Goal: Transaction & Acquisition: Obtain resource

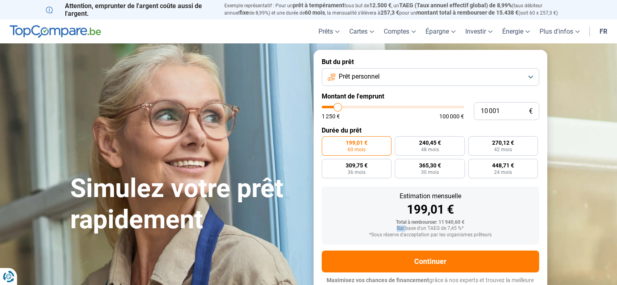
click at [464, 80] on button "Prêt personnel" at bounding box center [430, 77] width 217 height 18
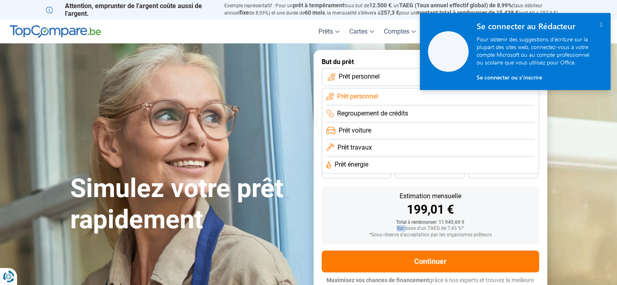
click at [355, 80] on span "Prêt personnel" at bounding box center [359, 76] width 41 height 9
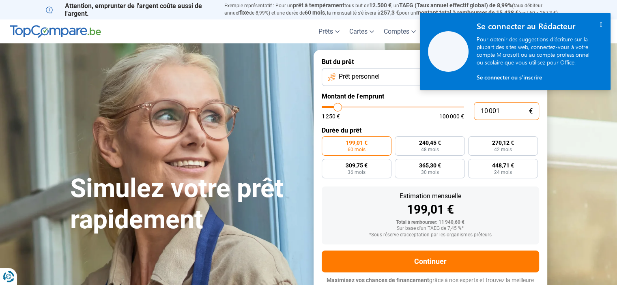
click at [508, 115] on input "10 001" at bounding box center [506, 111] width 65 height 18
drag, startPoint x: 508, startPoint y: 113, endPoint x: 478, endPoint y: 115, distance: 30.9
click at [478, 115] on input "10 001" at bounding box center [506, 111] width 65 height 18
type input "1"
type input "1250"
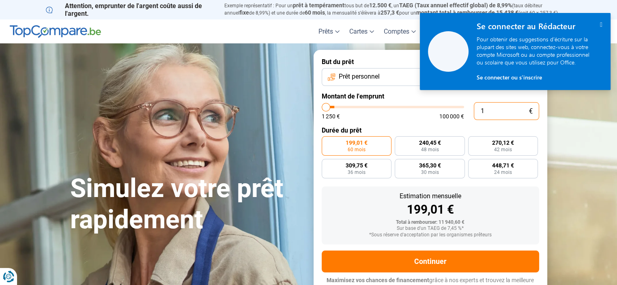
type input "15"
type input "1250"
type input "150"
type input "1250"
type input "1 500"
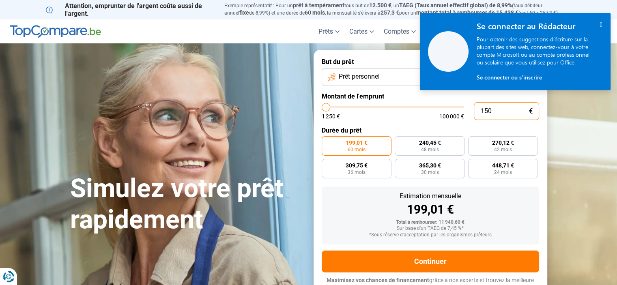
type input "1500"
type input "15 000"
type input "15000"
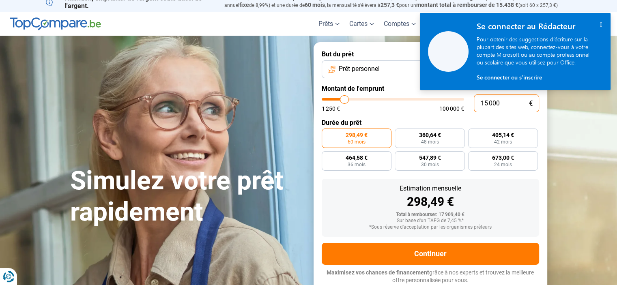
type input "15 000"
click at [400, 116] on form "But du prêt Prêt personnel Montant de l'emprunt 15 000 € 1 250 € 100 000 € Duré…" at bounding box center [430, 167] width 234 height 250
click at [489, 120] on label "Durée du prêt" at bounding box center [430, 123] width 217 height 8
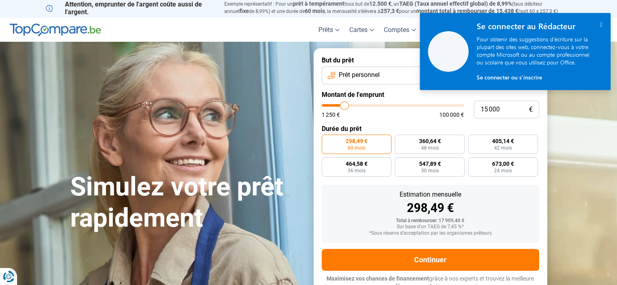
scroll to position [0, 0]
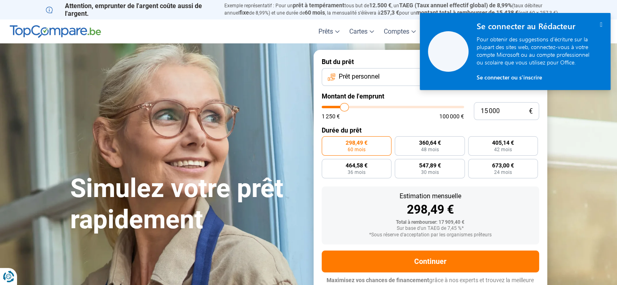
drag, startPoint x: 599, startPoint y: 26, endPoint x: 594, endPoint y: 34, distance: 9.2
click at [600, 26] on icon "" at bounding box center [601, 24] width 2 height 7
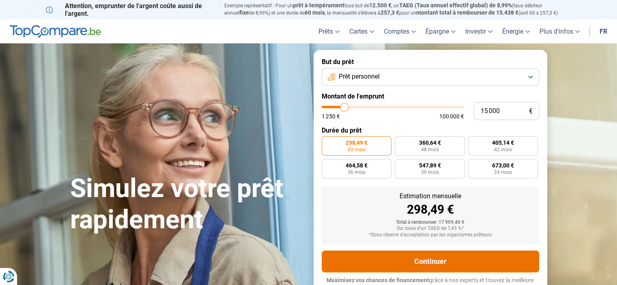
click at [412, 263] on button "Continuer" at bounding box center [430, 262] width 217 height 22
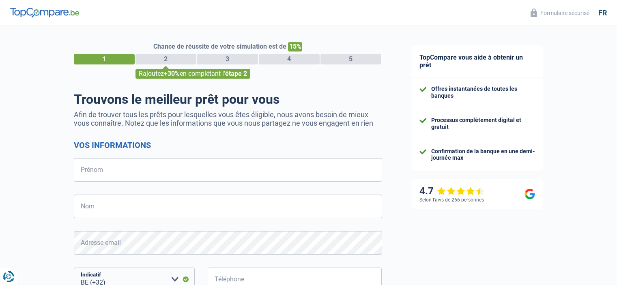
select select "32"
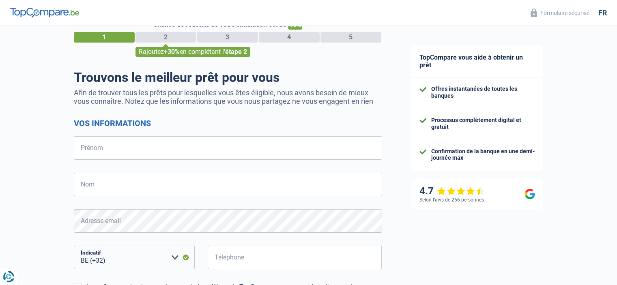
scroll to position [41, 0]
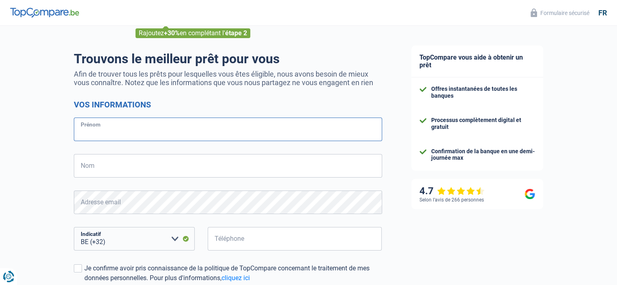
click at [211, 124] on input "Prénom" at bounding box center [228, 130] width 308 height 24
type input "[PERSON_NAME]"
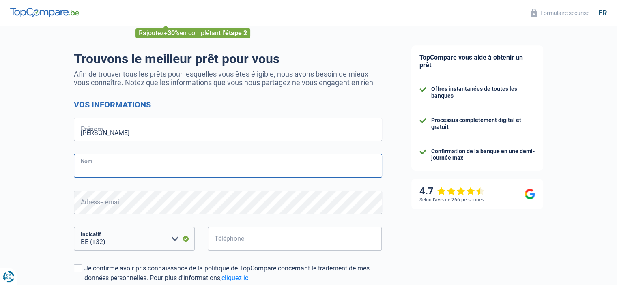
type input "Fermier"
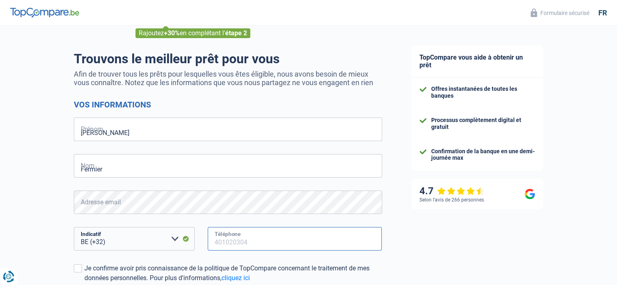
type input "496547046"
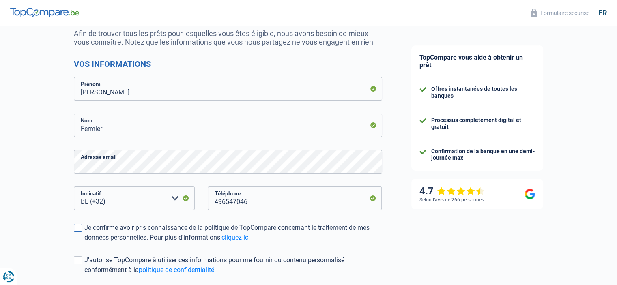
click at [84, 230] on label "Je confirme avoir pris connaissance de la politique de TopCompare concernant le…" at bounding box center [228, 232] width 308 height 19
click at [84, 242] on input "Je confirme avoir pris connaissance de la politique de TopCompare concernant le…" at bounding box center [84, 242] width 0 height 0
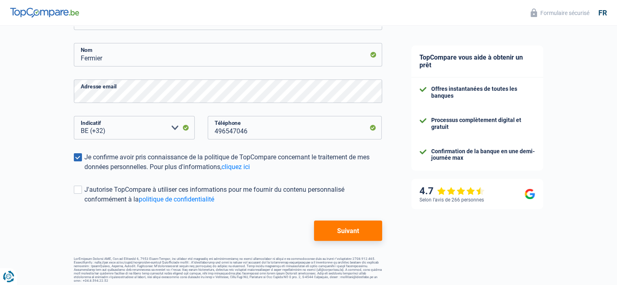
scroll to position [156, 0]
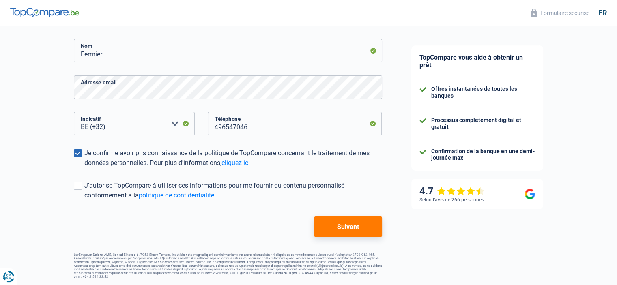
click at [341, 225] on button "Suivant" at bounding box center [348, 227] width 68 height 20
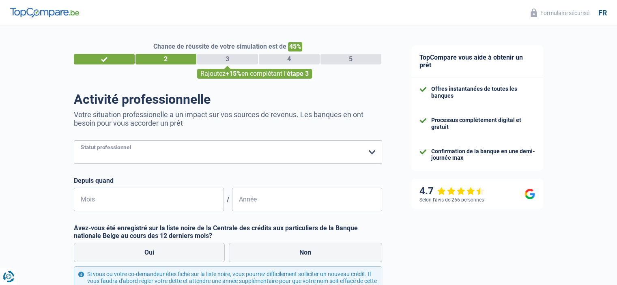
click at [131, 150] on select "Ouvrier Employé privé Employé public Invalide Indépendant Pensionné Chômeur Mut…" at bounding box center [228, 152] width 308 height 24
select select "publicEmployee"
click at [74, 141] on select "Ouvrier Employé privé Employé public Invalide Indépendant Pensionné Chômeur Mut…" at bounding box center [228, 152] width 308 height 24
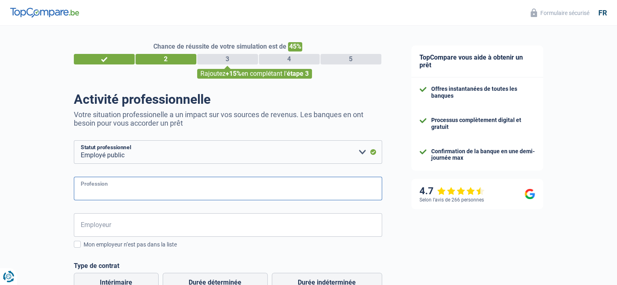
click at [156, 189] on input "Profession" at bounding box center [228, 189] width 308 height 24
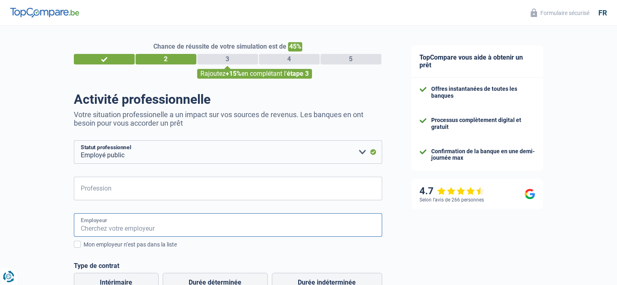
click at [118, 230] on input "Employeur" at bounding box center [228, 225] width 308 height 24
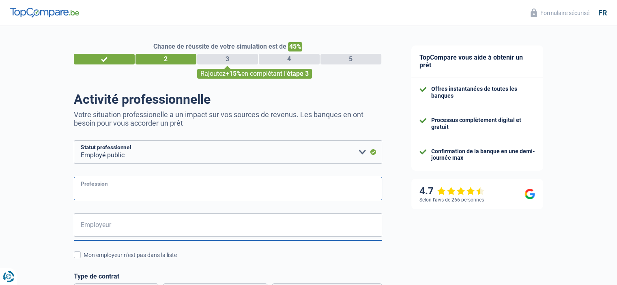
click at [123, 186] on input "Profession" at bounding box center [228, 189] width 308 height 24
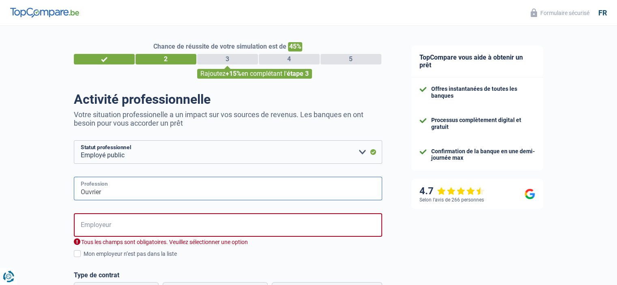
type input "Ouvrier"
drag, startPoint x: 112, startPoint y: 233, endPoint x: 115, endPoint y: 219, distance: 13.7
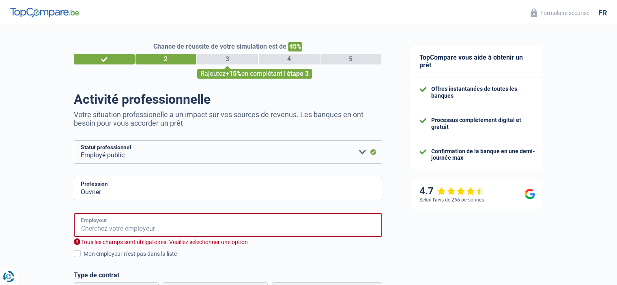
click at [114, 225] on input "Employeur" at bounding box center [228, 225] width 308 height 24
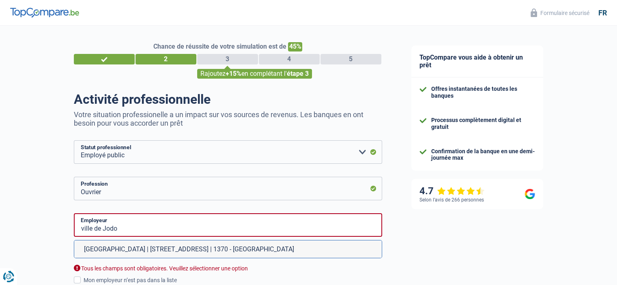
click at [172, 242] on li "Ville de Jodoigne | Rue du Château(Jod.), 13 | 1370 - Jodoigne" at bounding box center [227, 248] width 307 height 17
type input "Ville de Jodoigne | Rue du Château(Jod.), 13 | 1370 - Jodoigne"
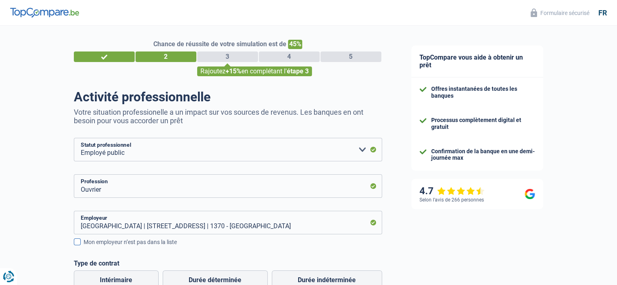
scroll to position [41, 0]
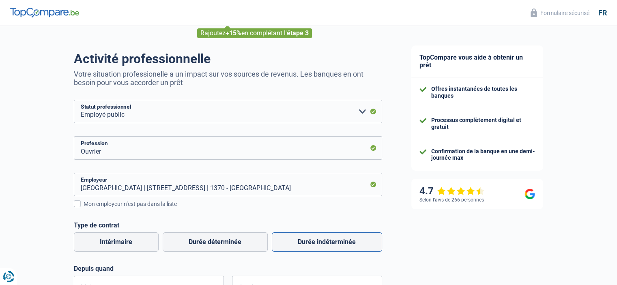
click at [332, 245] on label "Durée indéterminée" at bounding box center [327, 241] width 110 height 19
click at [332, 245] on input "Durée indéterminée" at bounding box center [327, 241] width 110 height 19
radio input "true"
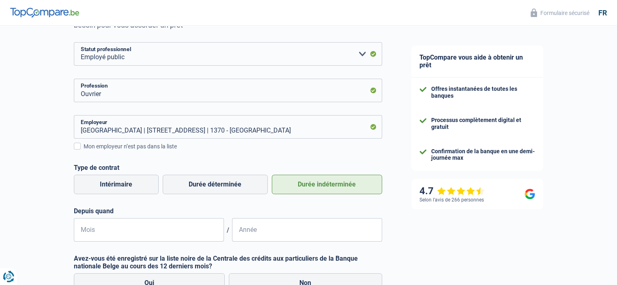
scroll to position [122, 0]
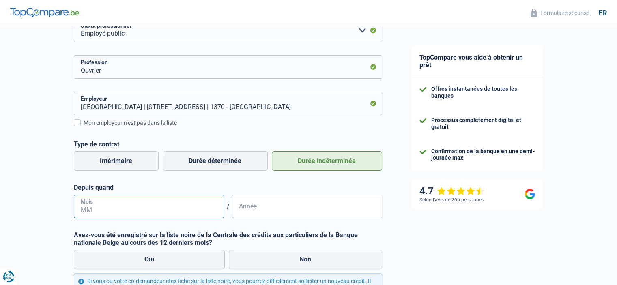
click at [107, 206] on input "Mois" at bounding box center [149, 207] width 150 height 24
type input "08"
click at [249, 206] on input "Année" at bounding box center [307, 207] width 150 height 24
type input "2000"
click at [300, 259] on label "Non" at bounding box center [305, 259] width 153 height 19
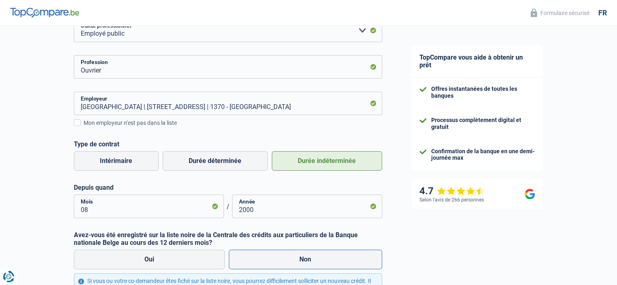
click at [300, 259] on input "Non" at bounding box center [305, 259] width 153 height 19
radio input "true"
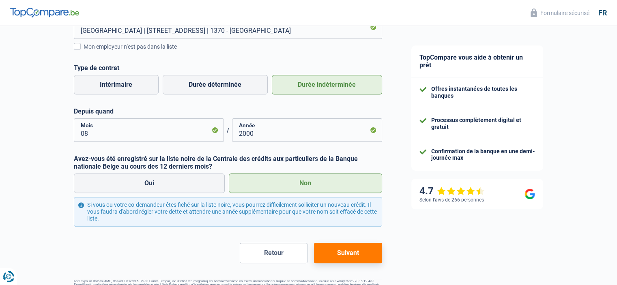
scroll to position [203, 0]
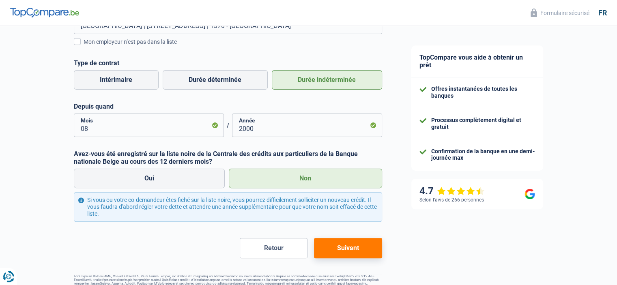
click at [365, 245] on button "Suivant" at bounding box center [348, 248] width 68 height 20
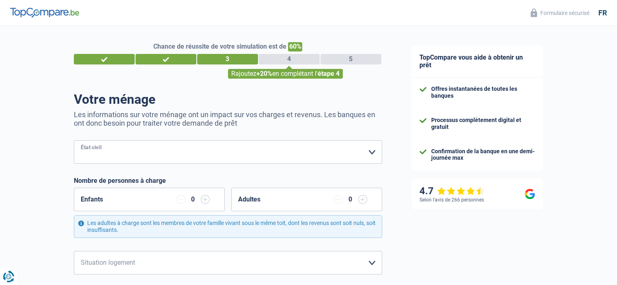
click at [207, 147] on select "Célibataire Marié(e) Cohabitant(e) légal(e) Divorcé(e) Veuf(ve) Séparé (de fait…" at bounding box center [228, 152] width 308 height 24
select select "married"
click at [74, 141] on select "Célibataire Marié(e) Cohabitant(e) légal(e) Divorcé(e) Veuf(ve) Séparé (de fait…" at bounding box center [228, 152] width 308 height 24
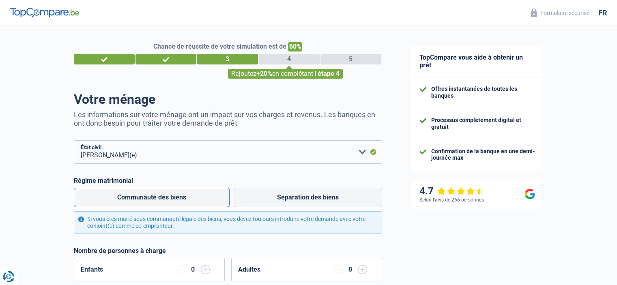
click at [221, 197] on label "Communauté des biens" at bounding box center [152, 197] width 156 height 19
click at [221, 197] on input "Communauté des biens" at bounding box center [152, 197] width 156 height 19
radio input "true"
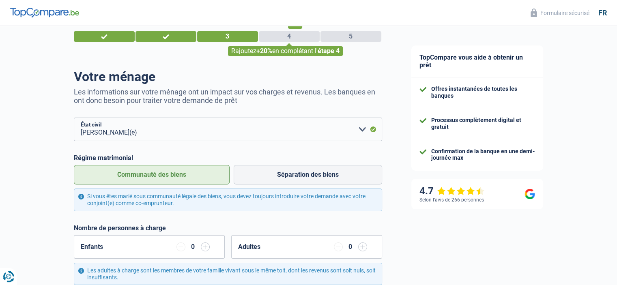
scroll to position [41, 0]
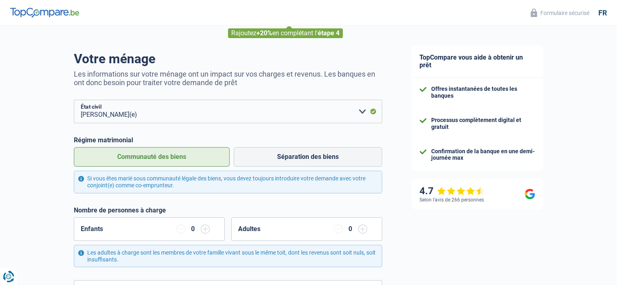
click at [362, 225] on input "button" at bounding box center [362, 229] width 9 height 9
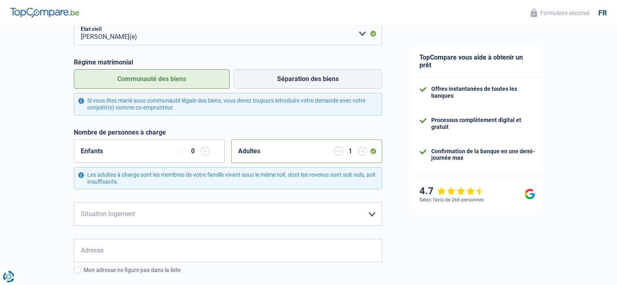
scroll to position [122, 0]
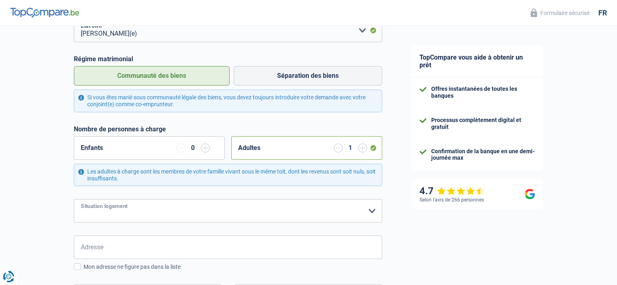
click at [116, 211] on select "Locataire Propriétaire avec prêt hypothécaire Propriétaire sans prêt hypothécai…" at bounding box center [228, 211] width 308 height 24
select select "ownerWithoutMortgage"
click at [74, 199] on select "Locataire Propriétaire avec prêt hypothécaire Propriétaire sans prêt hypothécai…" at bounding box center [228, 211] width 308 height 24
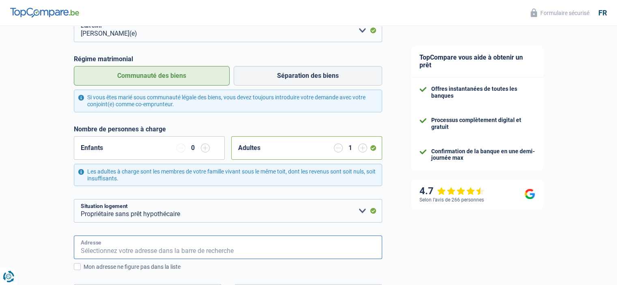
click at [185, 248] on input "Adresse" at bounding box center [228, 248] width 308 height 24
type input "Rue Remy Ronsse 7"
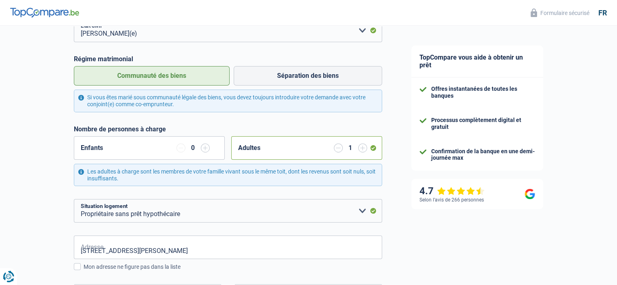
type input "Belgique"
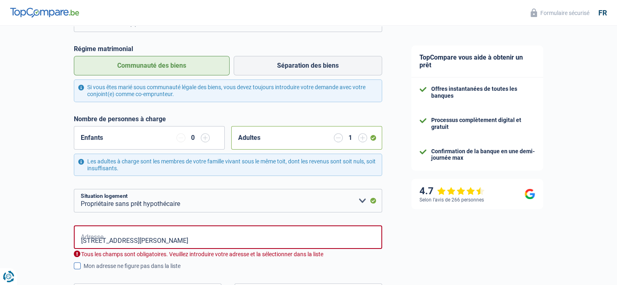
type input "Belgique"
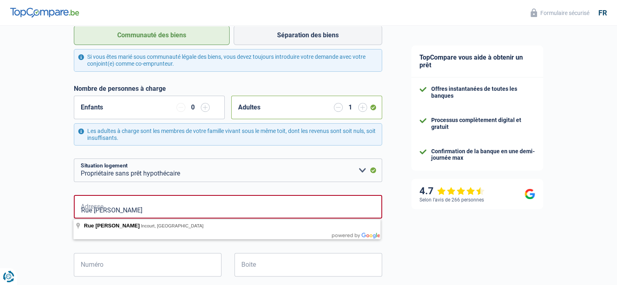
type input "Rue Remy Ronsse"
drag, startPoint x: 111, startPoint y: 258, endPoint x: 110, endPoint y: 265, distance: 7.3
click at [110, 265] on input "Numéro" at bounding box center [148, 265] width 148 height 24
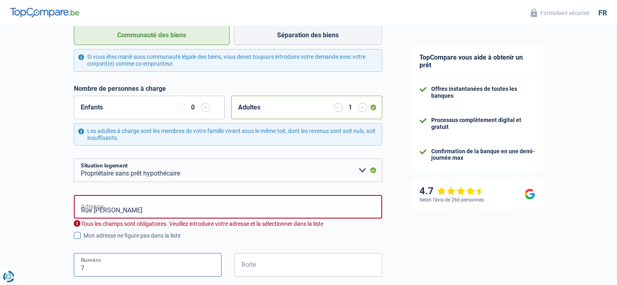
type input "7"
drag, startPoint x: 363, startPoint y: 240, endPoint x: 519, endPoint y: 219, distance: 157.1
click at [363, 240] on div "Mon adresse ne figure pas dans la liste" at bounding box center [233, 236] width 298 height 9
click at [84, 240] on input "Mon adresse ne figure pas dans la liste" at bounding box center [84, 240] width 0 height 0
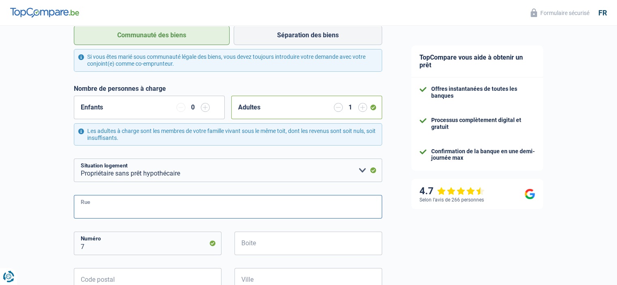
click at [222, 209] on input "Rue" at bounding box center [228, 207] width 308 height 24
type input "Rue Remy Ronsse"
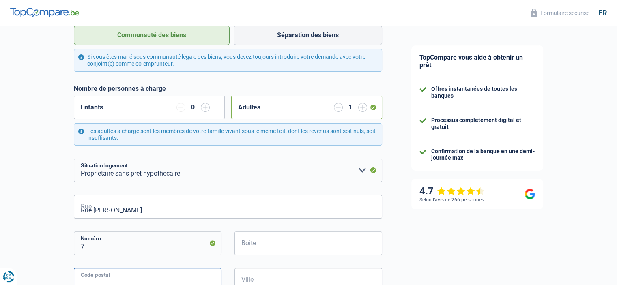
type input "1315"
type input "Incourt"
type input "Rue Remy Ronsse 7"
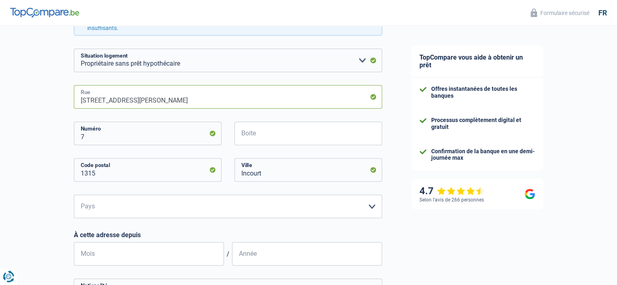
scroll to position [284, 0]
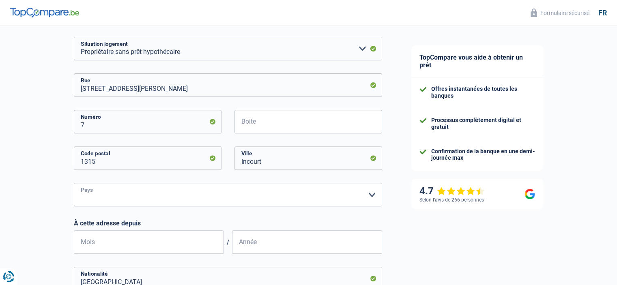
click at [187, 203] on select "Belgique Luxembourg Veuillez sélectionner une option" at bounding box center [228, 195] width 308 height 24
select select "BE"
click at [74, 183] on select "Belgique Luxembourg Veuillez sélectionner une option" at bounding box center [228, 195] width 308 height 24
click at [137, 248] on input "Mois" at bounding box center [149, 242] width 150 height 24
type input "04"
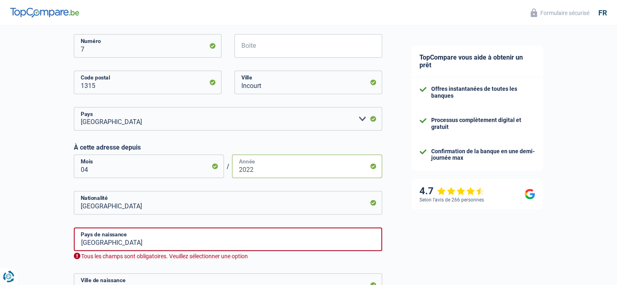
scroll to position [365, 0]
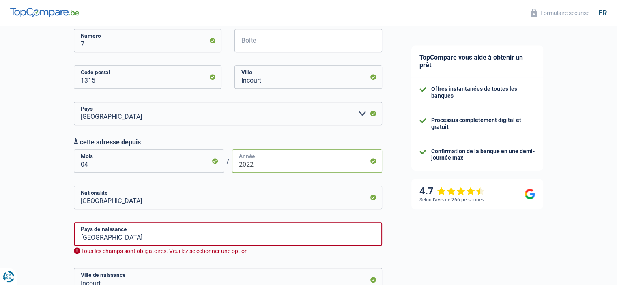
type input "2022"
drag, startPoint x: 154, startPoint y: 233, endPoint x: 161, endPoint y: 240, distance: 9.5
click at [154, 233] on input "Belgique" at bounding box center [228, 234] width 308 height 24
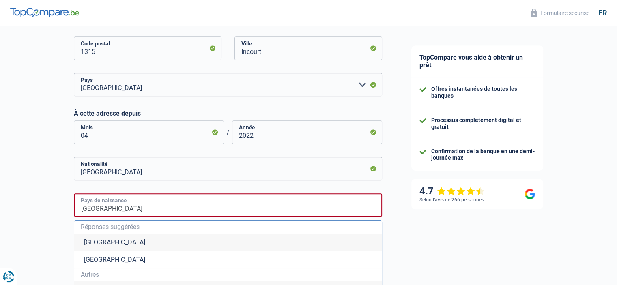
scroll to position [405, 0]
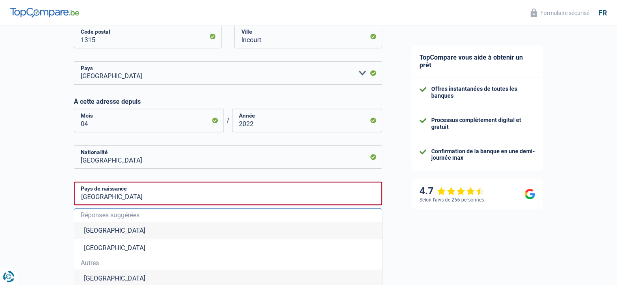
click at [95, 229] on li "Belgique" at bounding box center [227, 230] width 307 height 17
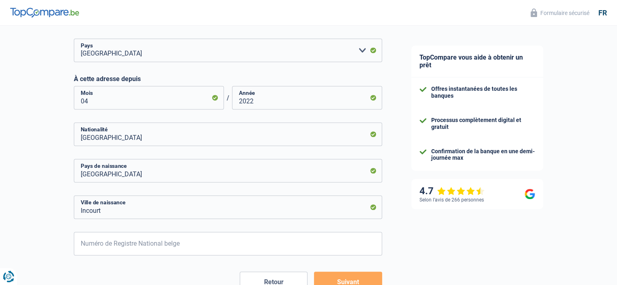
scroll to position [446, 0]
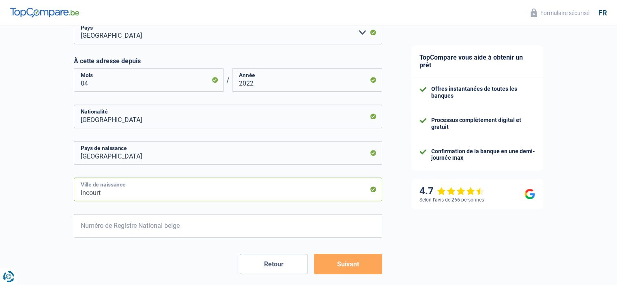
click at [91, 196] on input "Incourt" at bounding box center [228, 190] width 308 height 24
drag, startPoint x: 116, startPoint y: 193, endPoint x: 65, endPoint y: 191, distance: 50.7
drag, startPoint x: 141, startPoint y: 196, endPoint x: 94, endPoint y: 189, distance: 46.7
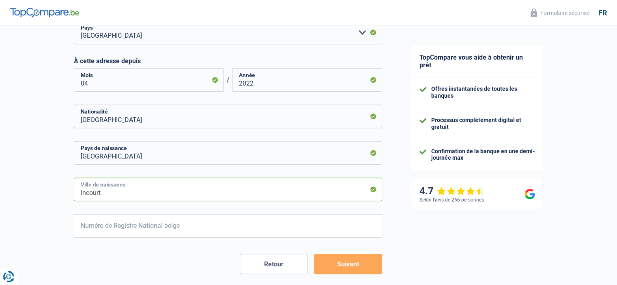
click at [132, 195] on input "Incourt" at bounding box center [228, 190] width 308 height 24
drag, startPoint x: 94, startPoint y: 189, endPoint x: 135, endPoint y: 201, distance: 42.5
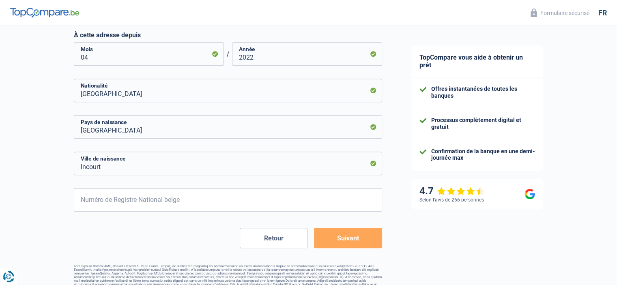
scroll to position [483, 0]
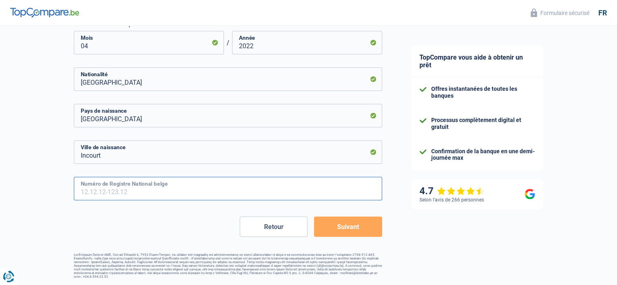
click at [212, 188] on input "Numéro de Registre National belge" at bounding box center [228, 189] width 308 height 24
click at [172, 196] on input "Numéro de Registre National belge" at bounding box center [228, 189] width 308 height 24
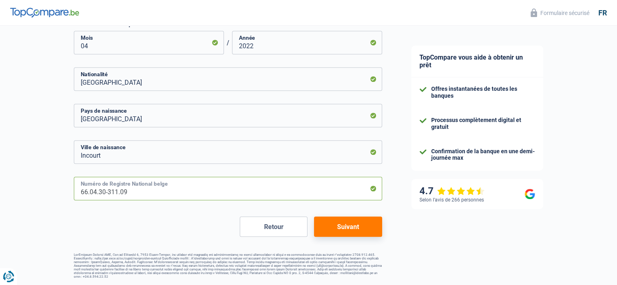
type input "66.04.30-311.09"
click at [352, 224] on button "Suivant" at bounding box center [348, 227] width 68 height 20
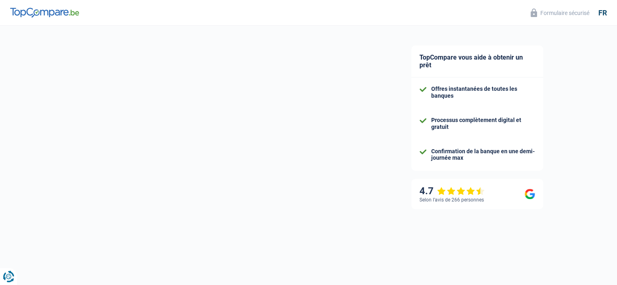
select select "netSalary"
select select "mealVouchers"
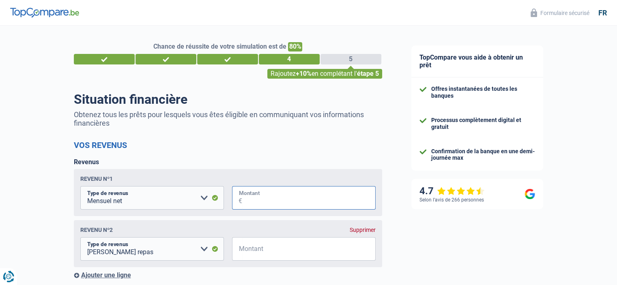
click at [247, 200] on input "Montant" at bounding box center [308, 198] width 133 height 24
type input "2.365"
click at [192, 247] on select "Allocation d'handicap Allocations chômage Allocations familiales Chèques repas …" at bounding box center [152, 249] width 144 height 24
click at [268, 249] on input "Montant" at bounding box center [308, 249] width 133 height 24
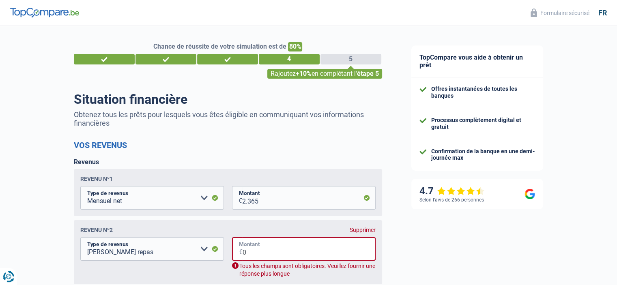
type input "0"
drag, startPoint x: 119, startPoint y: 253, endPoint x: 169, endPoint y: 244, distance: 50.5
click at [119, 253] on select "Allocation d'handicap Allocations chômage Allocations familiales Chèques repas …" at bounding box center [152, 249] width 144 height 24
drag, startPoint x: 267, startPoint y: 251, endPoint x: 191, endPoint y: 262, distance: 76.7
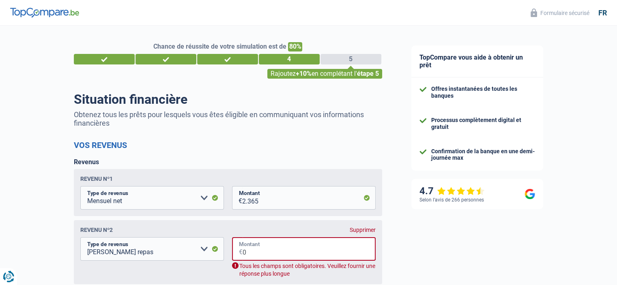
click at [191, 262] on fieldset "Allocation d'handicap Allocations chômage Allocations familiales Chèques repas …" at bounding box center [227, 257] width 295 height 41
click at [191, 250] on select "Allocation d'handicap Allocations chômage Allocations familiales Chèques repas …" at bounding box center [152, 249] width 144 height 24
select select "netSalary"
click at [80, 238] on select "Allocation d'handicap Allocations chômage Allocations familiales Chèques repas …" at bounding box center [152, 249] width 144 height 24
click at [176, 162] on div "Revenus Revenu nº1 Allocation d'handicap Allocations chômage Allocations famili…" at bounding box center [228, 227] width 308 height 138
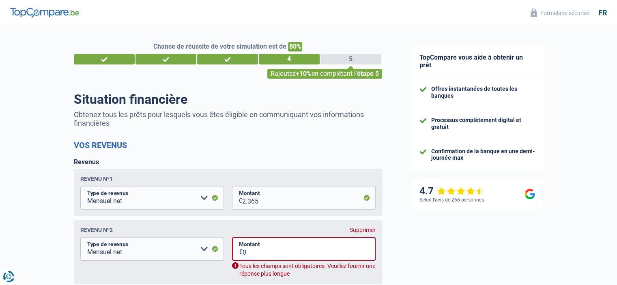
click at [176, 162] on div "Revenus Revenu nº1 Allocation d'handicap Allocations chômage Allocations famili…" at bounding box center [228, 227] width 308 height 138
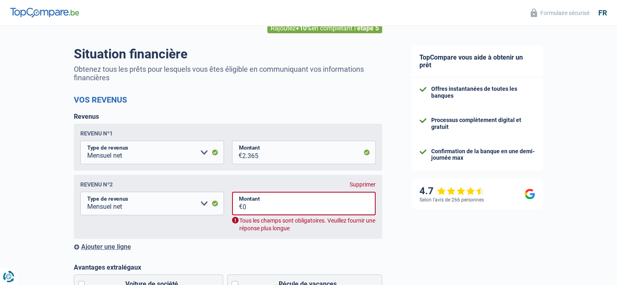
scroll to position [122, 0]
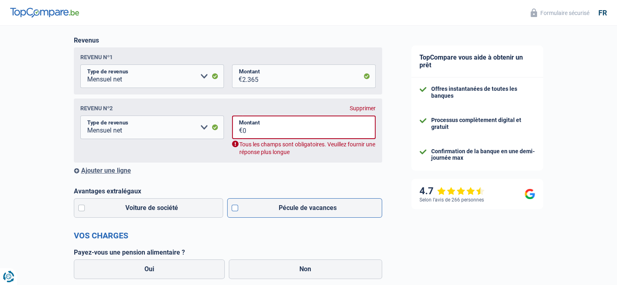
click at [303, 208] on label "Pécule de vacances" at bounding box center [304, 207] width 155 height 19
click at [303, 208] on input "Pécule de vacances" at bounding box center [304, 207] width 155 height 19
checkbox input "true"
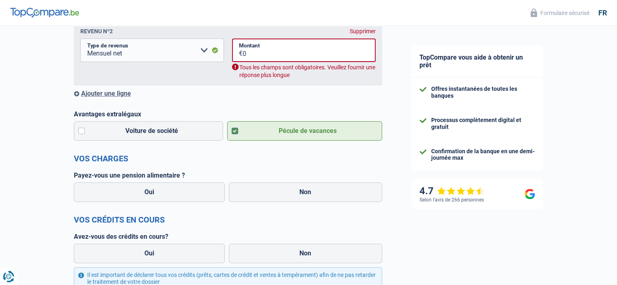
scroll to position [203, 0]
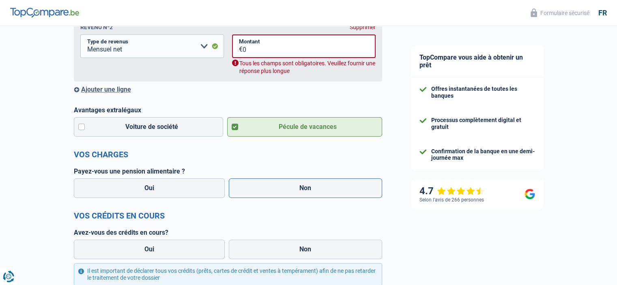
click at [281, 189] on label "Non" at bounding box center [305, 187] width 153 height 19
click at [281, 189] on input "Non" at bounding box center [305, 187] width 153 height 19
radio input "true"
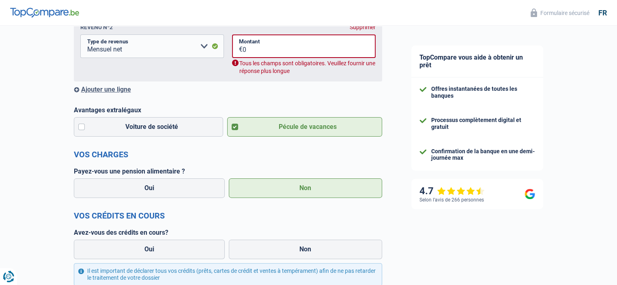
select select "mealVouchers"
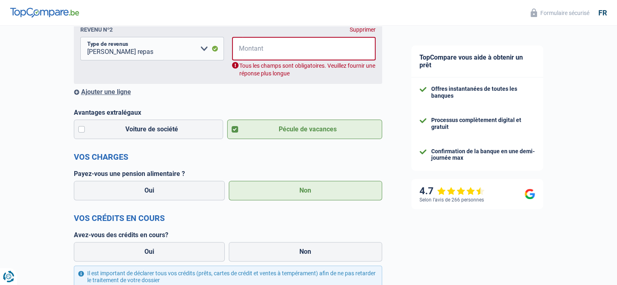
scroll to position [243, 0]
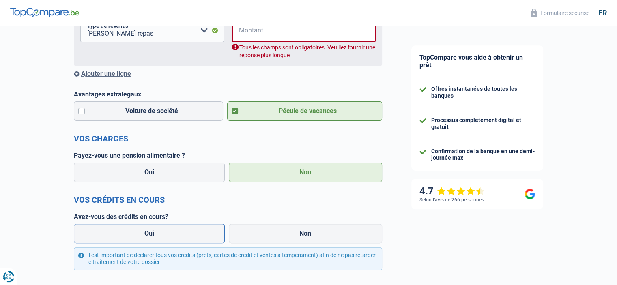
click at [132, 235] on label "Oui" at bounding box center [149, 233] width 151 height 19
click at [132, 235] on input "Oui" at bounding box center [149, 233] width 151 height 19
radio input "true"
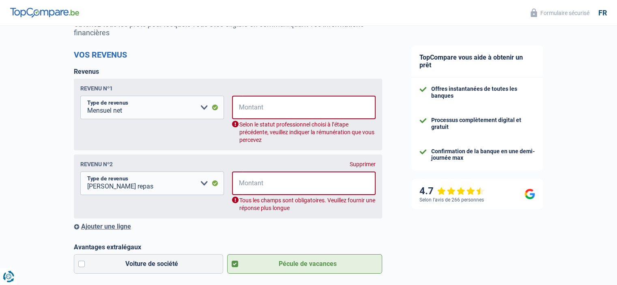
scroll to position [81, 0]
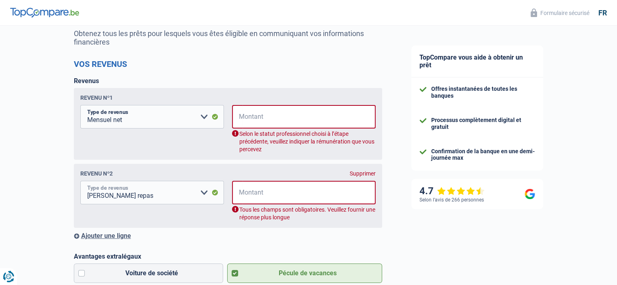
click at [199, 193] on select "Allocation d'handicap Allocations chômage Allocations familiales Chèques repas …" at bounding box center [152, 193] width 144 height 24
click at [358, 171] on div "Revenu nº2 Supprimer Allocation d'handicap Allocations chômage Allocations fami…" at bounding box center [228, 196] width 308 height 64
click at [361, 174] on div "Supprimer" at bounding box center [362, 173] width 26 height 6
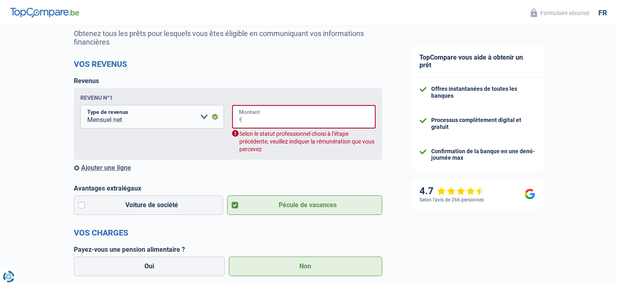
click at [256, 118] on input "Montant" at bounding box center [308, 117] width 133 height 24
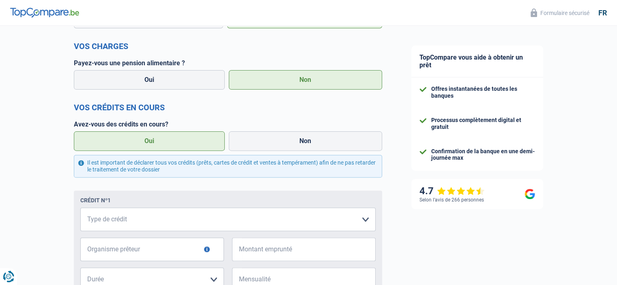
scroll to position [243, 0]
type input "2.365"
click at [360, 216] on select "Carte ou ouverture de crédit Prêt hypothécaire Vente à tempérament Prêt à tempé…" at bounding box center [227, 219] width 295 height 24
select select "carLoan"
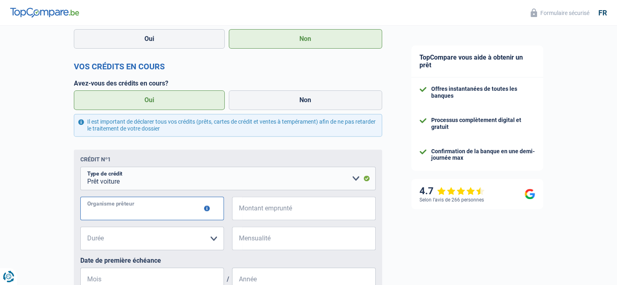
click at [184, 214] on input "Organisme prêteur" at bounding box center [152, 209] width 144 height 24
click at [206, 210] on button "button" at bounding box center [207, 209] width 6 height 6
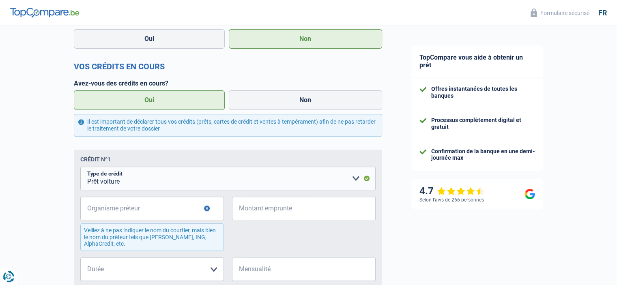
click at [206, 210] on button "button" at bounding box center [207, 209] width 6 height 6
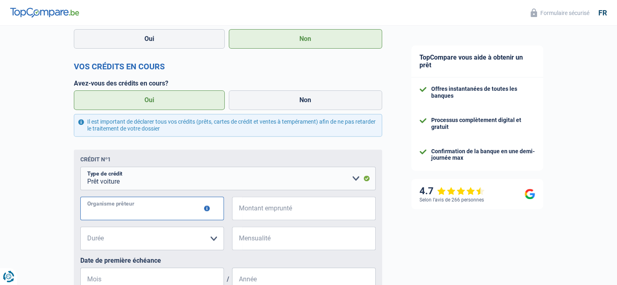
click at [189, 207] on input "Organisme prêteur" at bounding box center [152, 209] width 144 height 24
type input "Toyota finances"
click at [275, 215] on input "Montant emprunté" at bounding box center [308, 209] width 133 height 24
click at [198, 240] on select "12 mois 18 mois 24 mois Veuillez sélectionner une option" at bounding box center [152, 239] width 144 height 24
click at [187, 242] on select "12 mois 18 mois 24 mois Veuillez sélectionner une option" at bounding box center [152, 239] width 144 height 24
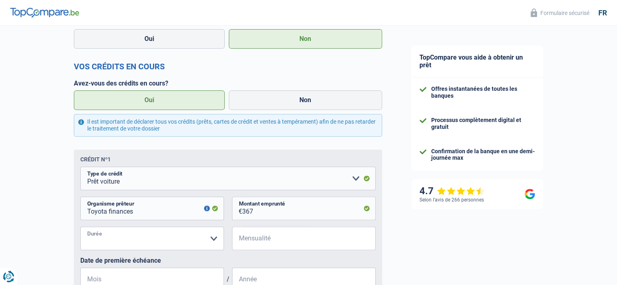
click at [186, 241] on select "12 mois 18 mois 24 mois Veuillez sélectionner une option" at bounding box center [152, 239] width 144 height 24
click at [189, 241] on select "12 mois 18 mois 24 mois Veuillez sélectionner une option" at bounding box center [152, 239] width 144 height 24
click at [264, 212] on input "367" at bounding box center [308, 209] width 133 height 24
type input "3"
type input "277"
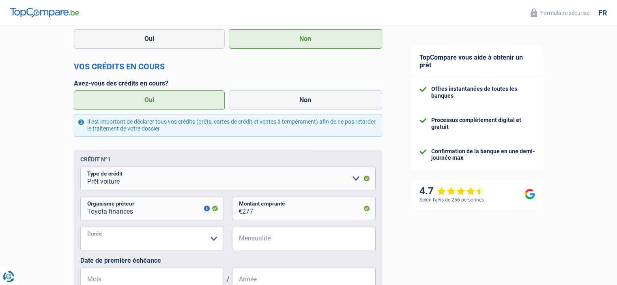
click at [137, 234] on select "12 mois 18 mois 24 mois Veuillez sélectionner une option" at bounding box center [152, 239] width 144 height 24
click at [139, 240] on select "12 mois 18 mois 24 mois Veuillez sélectionner une option" at bounding box center [152, 239] width 144 height 24
click at [270, 242] on input "Mensualité" at bounding box center [308, 239] width 133 height 24
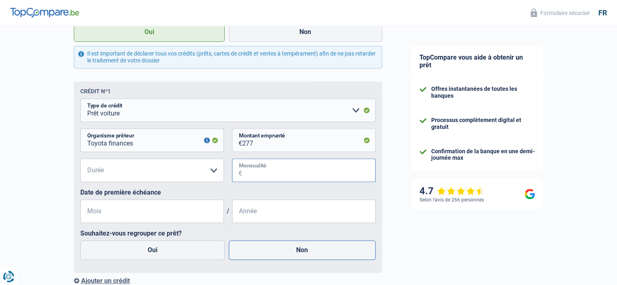
scroll to position [365, 0]
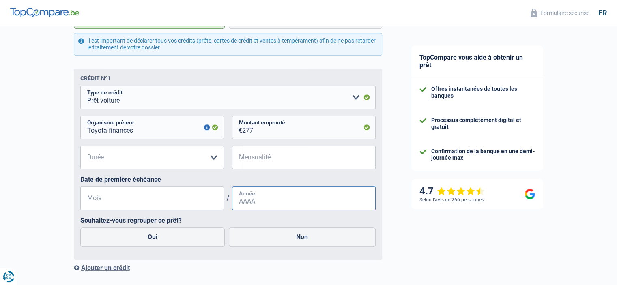
click at [277, 200] on input "Année" at bounding box center [304, 199] width 144 height 24
click at [195, 199] on input "Mois" at bounding box center [152, 199] width 144 height 24
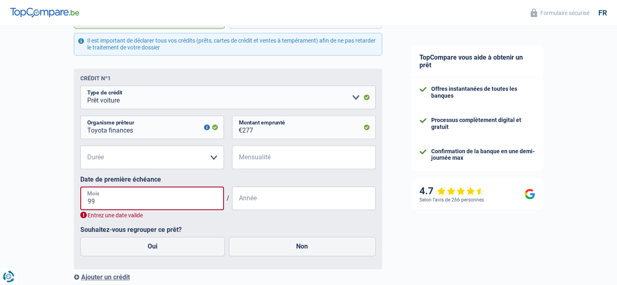
type input "9"
type input "09"
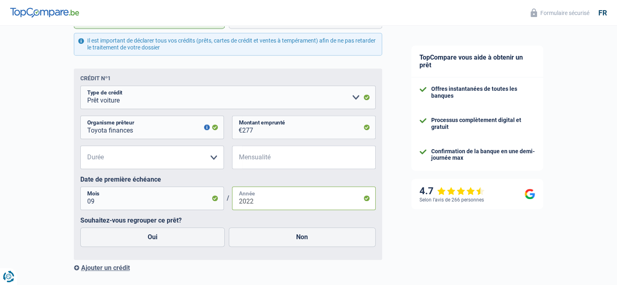
type input "2022"
click at [272, 159] on input "Mensualité" at bounding box center [308, 158] width 133 height 24
drag, startPoint x: 269, startPoint y: 134, endPoint x: 227, endPoint y: 127, distance: 42.4
click at [227, 127] on div "Toyota finances Organisme prêteur Veillez à ne pas indiquer le nom du courtier,…" at bounding box center [227, 131] width 295 height 30
type input "15.304"
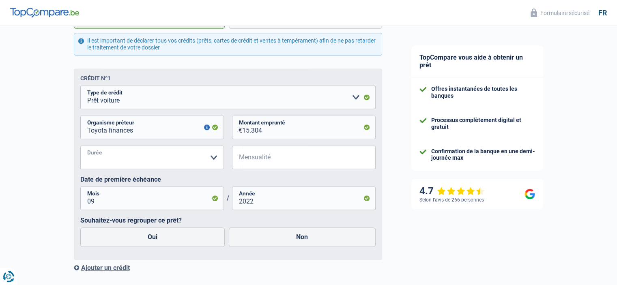
click at [214, 156] on select "12 mois 18 mois 24 mois 30 mois 36 mois 42 mois 48 mois 60 mois 72 mois 84 mois…" at bounding box center [152, 158] width 144 height 24
select select "60"
click at [80, 147] on select "12 mois 18 mois 24 mois 30 mois 36 mois 42 mois 48 mois 60 mois 72 mois 84 mois…" at bounding box center [152, 158] width 144 height 24
click at [281, 161] on input "Mensualité" at bounding box center [308, 158] width 133 height 24
type input "277"
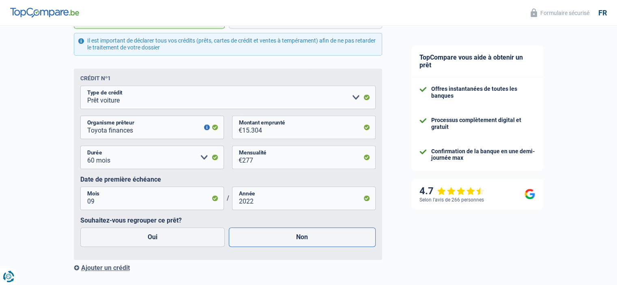
click at [270, 235] on label "Non" at bounding box center [302, 236] width 147 height 19
click at [270, 235] on input "Non" at bounding box center [302, 236] width 147 height 19
radio input "true"
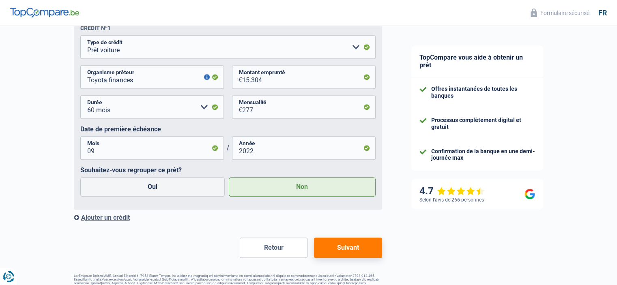
scroll to position [437, 0]
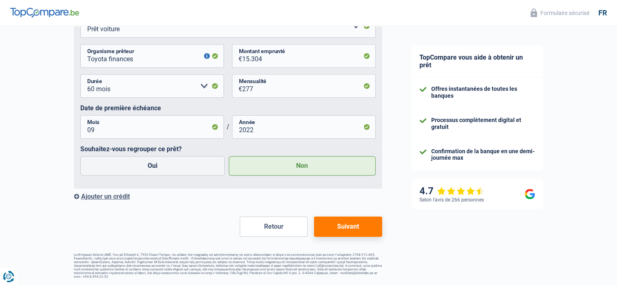
click at [356, 222] on button "Suivant" at bounding box center [348, 227] width 68 height 20
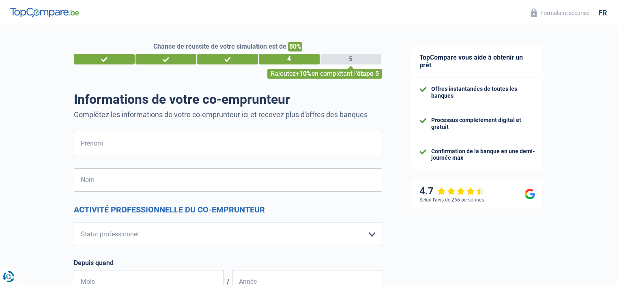
click at [237, 56] on div "3" at bounding box center [227, 59] width 61 height 11
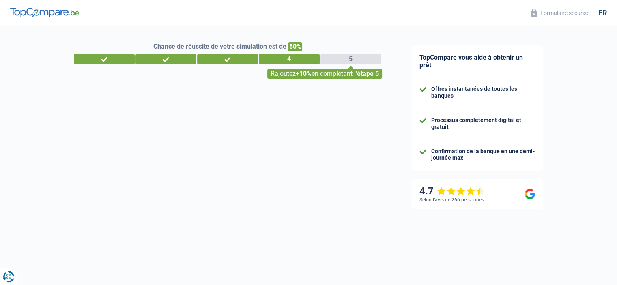
select select "netSalary"
select select "carLoan"
select select "60"
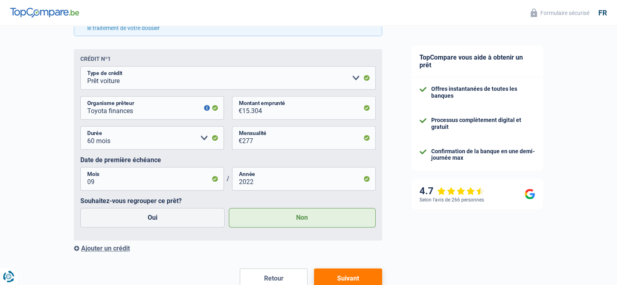
scroll to position [405, 0]
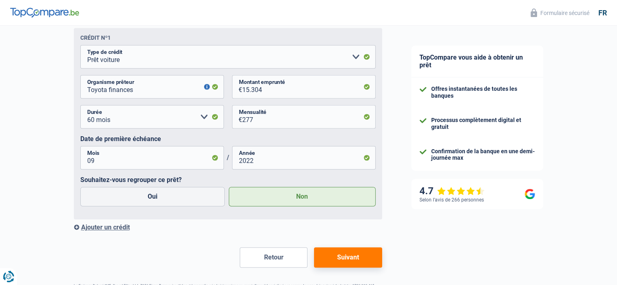
drag, startPoint x: 93, startPoint y: 232, endPoint x: 109, endPoint y: 229, distance: 16.1
click at [109, 229] on div "Crédit nº1 Carte ou ouverture de crédit Prêt hypothécaire Vente à tempérament P…" at bounding box center [228, 129] width 308 height 203
click at [109, 229] on div "Ajouter un crédit" at bounding box center [228, 227] width 308 height 8
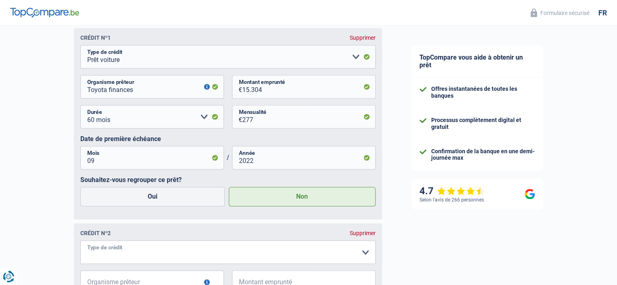
click at [130, 252] on select "Carte ou ouverture de crédit Prêt hypothécaire Vente à tempérament Prêt à tempé…" at bounding box center [227, 252] width 295 height 24
select select "carLoan"
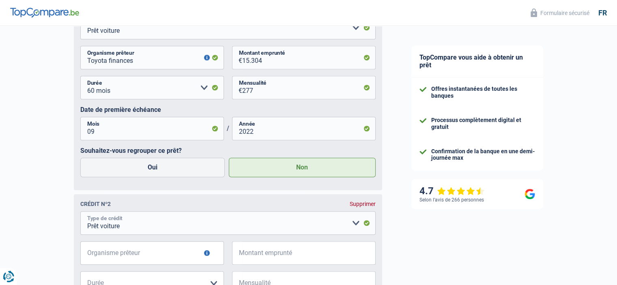
scroll to position [487, 0]
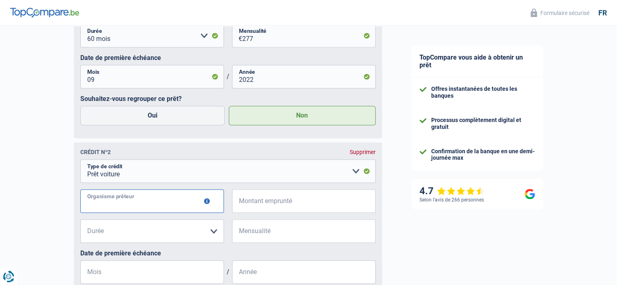
click at [165, 206] on input "Organisme prêteur" at bounding box center [152, 201] width 144 height 24
type input "toyota finances"
click at [263, 208] on input "Montant emprunté" at bounding box center [308, 201] width 133 height 24
type input "20.383"
click at [175, 234] on select "12 mois 18 mois 24 mois 30 mois 36 mois 42 mois 48 mois 60 mois 72 mois 84 mois…" at bounding box center [152, 231] width 144 height 24
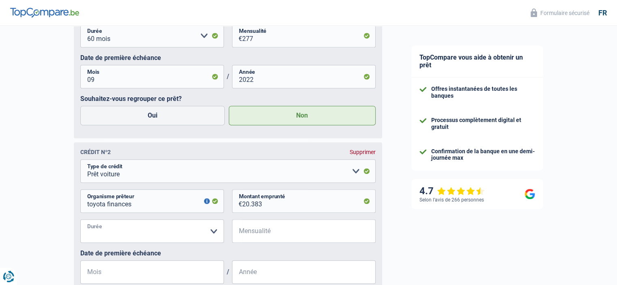
select select "60"
click at [80, 221] on select "12 mois 18 mois 24 mois 30 mois 36 mois 42 mois 48 mois 60 mois 72 mois 84 mois…" at bounding box center [152, 231] width 144 height 24
drag, startPoint x: 264, startPoint y: 223, endPoint x: 264, endPoint y: 229, distance: 6.1
click at [264, 229] on fieldset "Carte ou ouverture de crédit Prêt hypothécaire Vente à tempérament Prêt à tempé…" at bounding box center [227, 243] width 295 height 168
click at [263, 235] on input "Mensualité" at bounding box center [308, 231] width 133 height 24
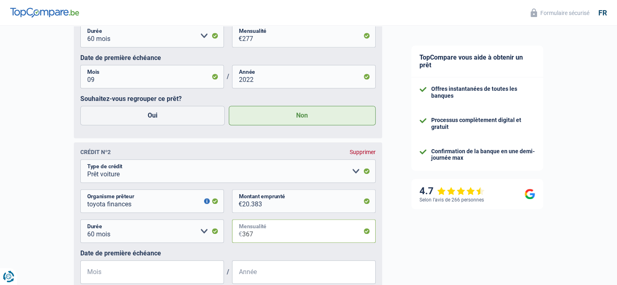
type input "367"
click at [101, 274] on input "Mois" at bounding box center [152, 272] width 144 height 24
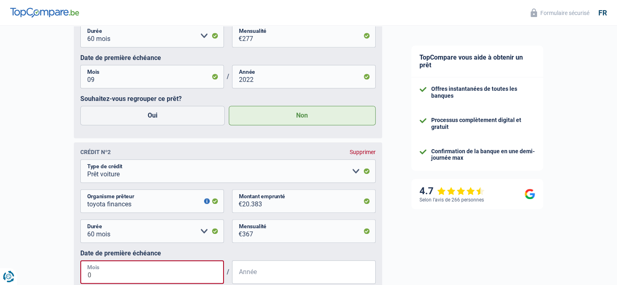
type input "05"
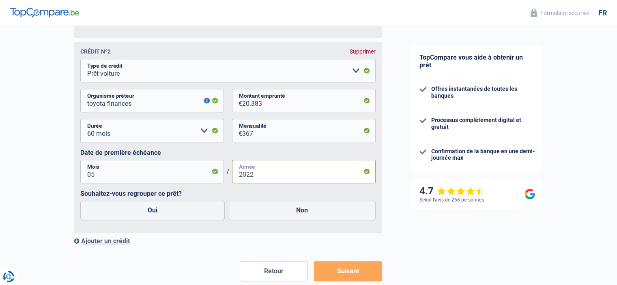
scroll to position [609, 0]
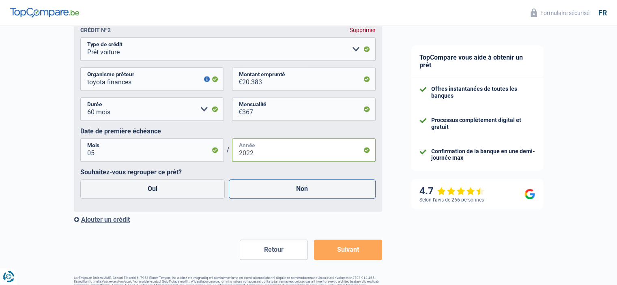
type input "2022"
click at [290, 182] on label "Non" at bounding box center [302, 188] width 147 height 19
click at [290, 182] on input "Non" at bounding box center [302, 188] width 147 height 19
radio input "true"
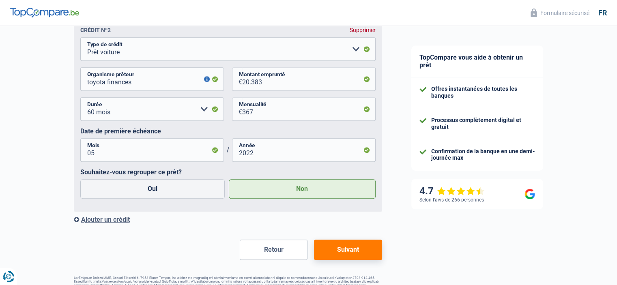
click at [300, 190] on label "Non" at bounding box center [302, 188] width 147 height 19
click at [300, 190] on input "Non" at bounding box center [302, 188] width 147 height 19
click at [340, 253] on button "Suivant" at bounding box center [348, 250] width 68 height 20
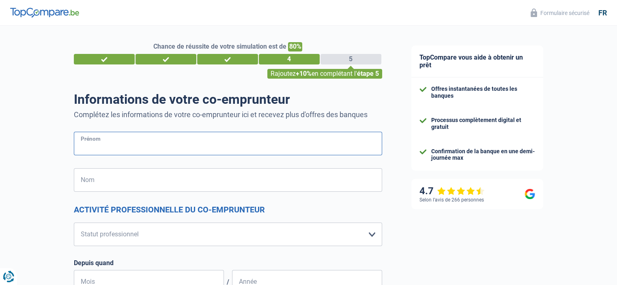
click at [142, 143] on input "Prénom" at bounding box center [228, 144] width 308 height 24
type input "Catherine"
type input "F"
type input "Kazmierczak"
click at [150, 237] on select "Ouvrier Employé privé Employé public Invalide Indépendant Pensionné Chômeur Mut…" at bounding box center [228, 235] width 308 height 24
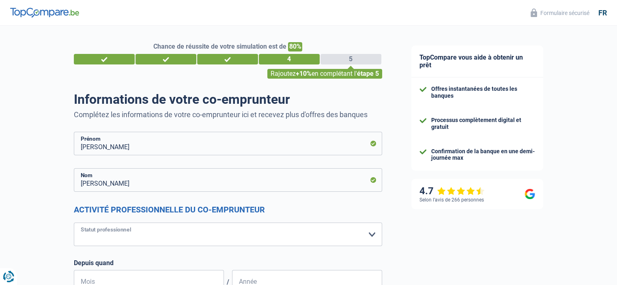
select select "mutuality"
click at [74, 223] on select "Ouvrier Employé privé Employé public Invalide Indépendant Pensionné Chômeur Mut…" at bounding box center [228, 235] width 308 height 24
select select "mutualityIndemnity"
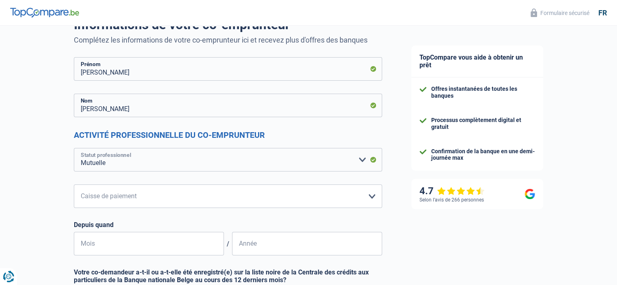
scroll to position [81, 0]
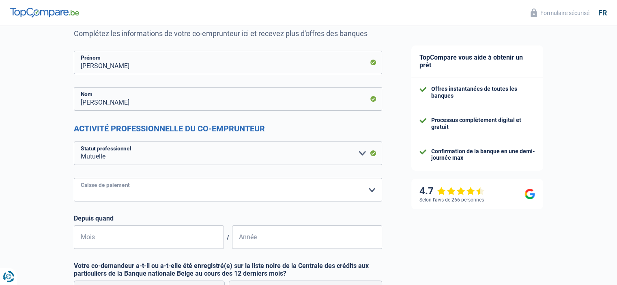
click at [150, 191] on select "Mutualité Chrétienne Mutualité Socialiste (Solidaris) SPF Sécurité Sociale Unio…" at bounding box center [228, 190] width 308 height 24
select select "chretienne"
click at [74, 178] on select "Mutualité Chrétienne Mutualité Socialiste (Solidaris) SPF Sécurité Sociale Unio…" at bounding box center [228, 190] width 308 height 24
click at [172, 234] on input "Mois" at bounding box center [149, 237] width 150 height 24
type input "06"
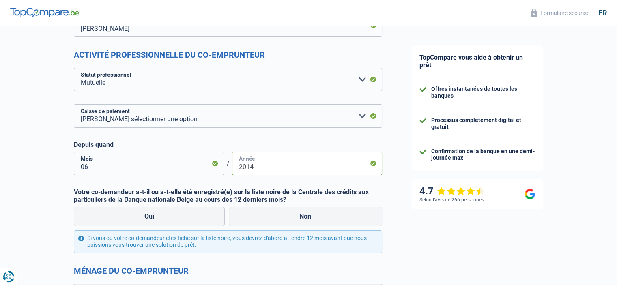
scroll to position [162, 0]
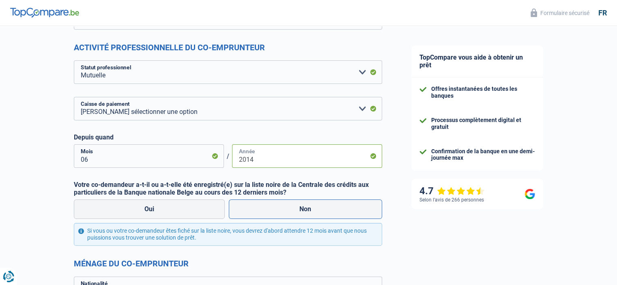
type input "2014"
click at [316, 212] on label "Non" at bounding box center [305, 208] width 153 height 19
click at [316, 212] on input "Non" at bounding box center [305, 208] width 153 height 19
radio input "true"
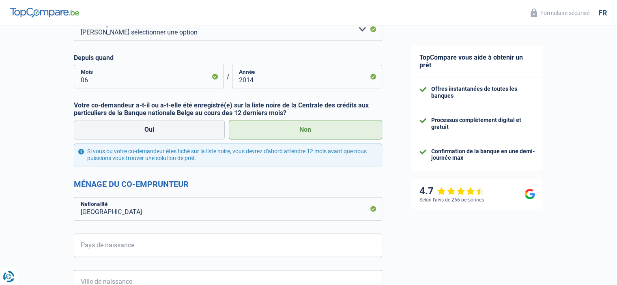
scroll to position [243, 0]
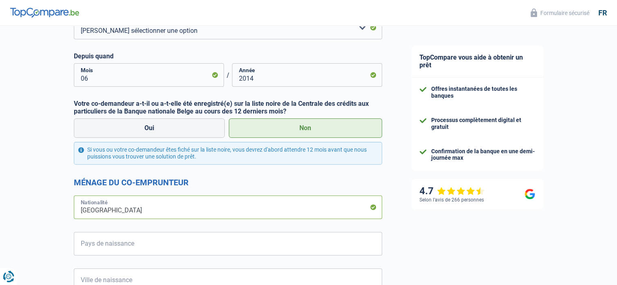
click at [145, 210] on input "Belgique" at bounding box center [228, 207] width 308 height 24
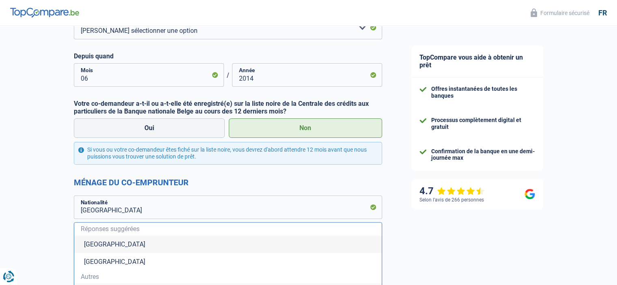
click at [146, 240] on li "Belgique" at bounding box center [227, 244] width 307 height 17
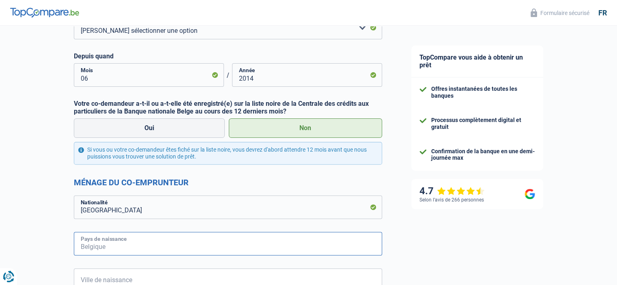
click at [148, 241] on input "Pays de naissance" at bounding box center [228, 244] width 308 height 24
type input "Belgique"
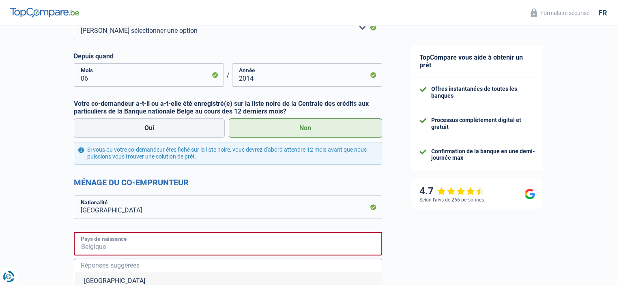
type input "Belgique"
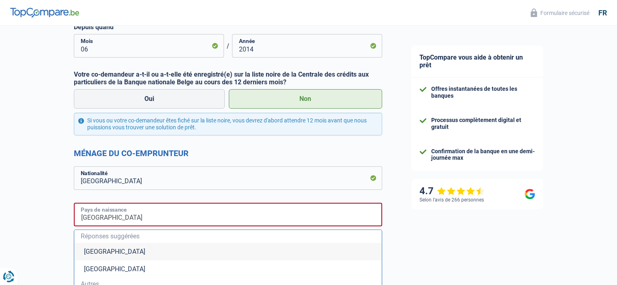
scroll to position [324, 0]
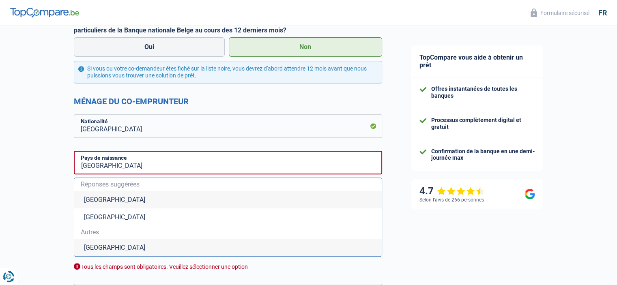
click at [137, 198] on li "Belgique" at bounding box center [227, 199] width 307 height 17
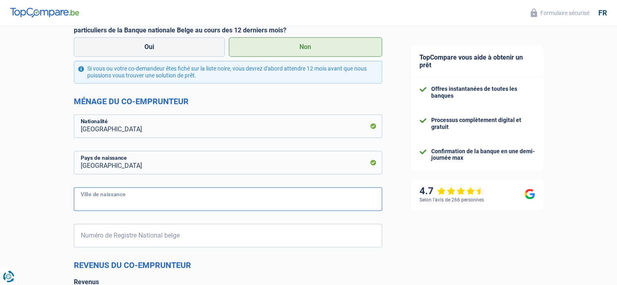
click at [137, 197] on input "Ville de naissance" at bounding box center [228, 199] width 308 height 24
click at [173, 203] on form "Catherine Prénom Kazmierczak Nom Activité professionnelle du co-emprunteur Ouvr…" at bounding box center [228, 170] width 308 height 726
drag, startPoint x: 134, startPoint y: 219, endPoint x: 134, endPoint y: 213, distance: 5.3
click at [134, 213] on form "Catherine Prénom Kazmierczak Nom Activité professionnelle du co-emprunteur Ouvr…" at bounding box center [228, 170] width 308 height 726
drag, startPoint x: 104, startPoint y: 203, endPoint x: 108, endPoint y: 201, distance: 4.5
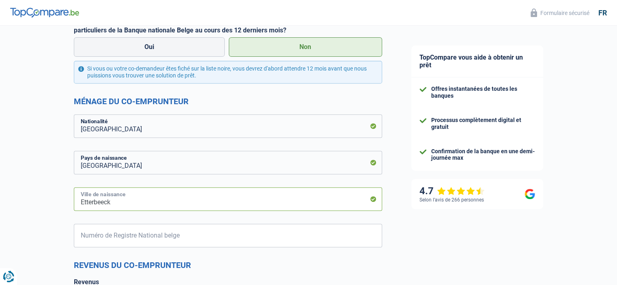
click at [104, 202] on input "Etterbeeck" at bounding box center [228, 199] width 308 height 24
click at [108, 201] on input "Etterbeeck" at bounding box center [228, 199] width 308 height 24
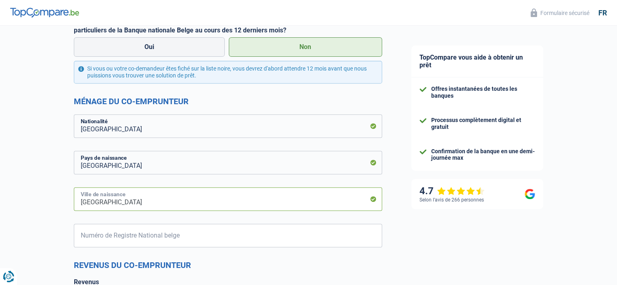
type input "Etterbeek"
click at [132, 240] on input "Numéro de Registre National belge" at bounding box center [228, 236] width 308 height 24
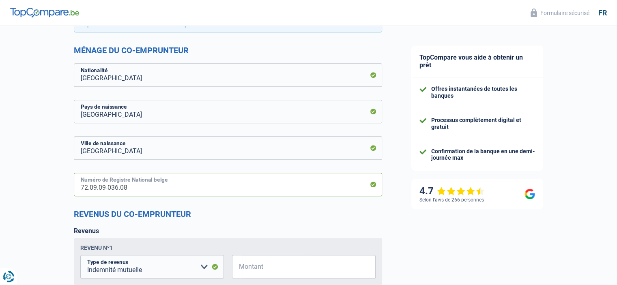
scroll to position [405, 0]
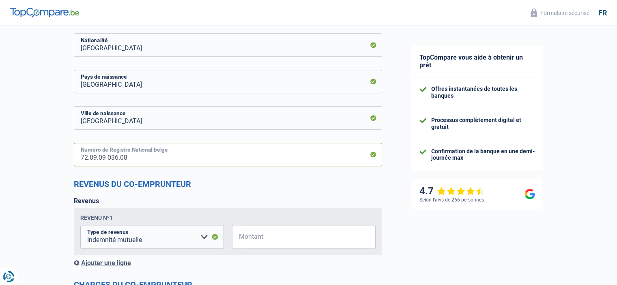
type input "72.09.09-036.08"
click at [279, 243] on input "Montant" at bounding box center [308, 237] width 133 height 24
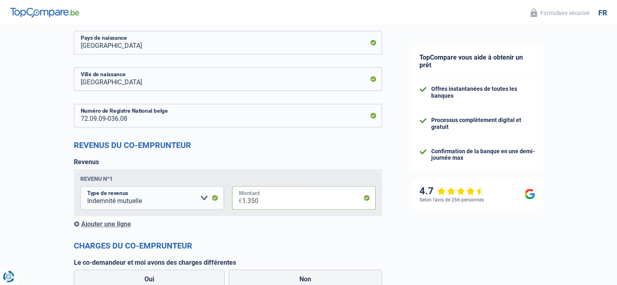
scroll to position [487, 0]
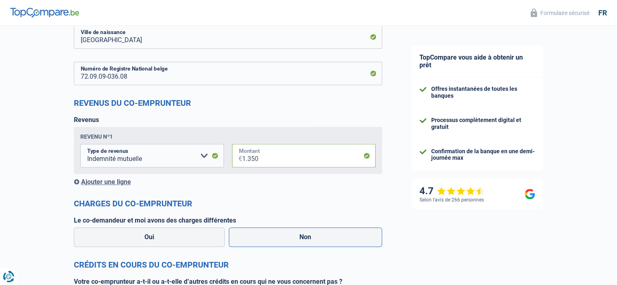
type input "1.350"
click at [270, 235] on label "Non" at bounding box center [305, 236] width 153 height 19
click at [270, 235] on input "Non" at bounding box center [305, 236] width 153 height 19
radio input "true"
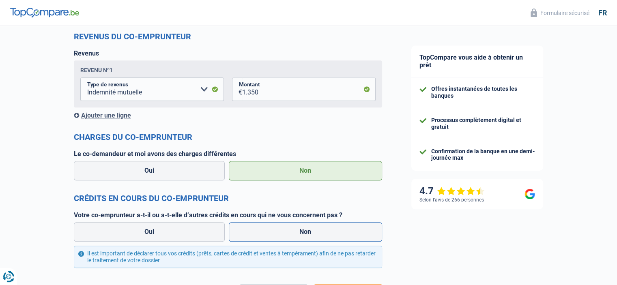
scroll to position [568, 0]
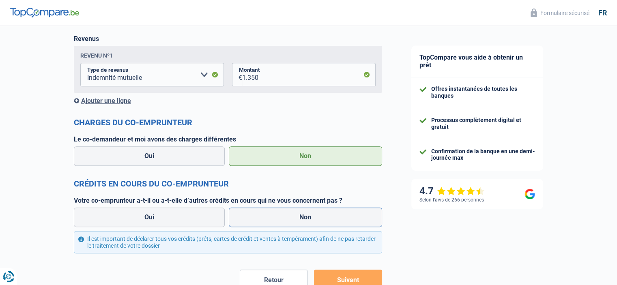
click at [289, 215] on label "Non" at bounding box center [305, 217] width 153 height 19
click at [289, 215] on input "Non" at bounding box center [305, 217] width 153 height 19
radio input "true"
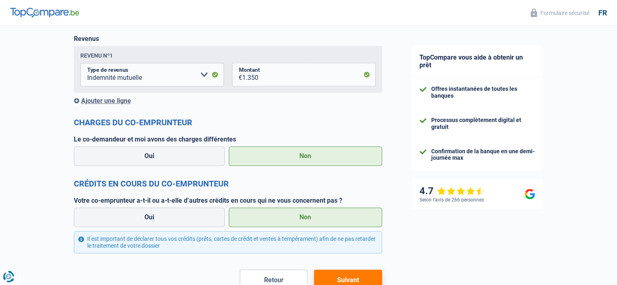
scroll to position [608, 0]
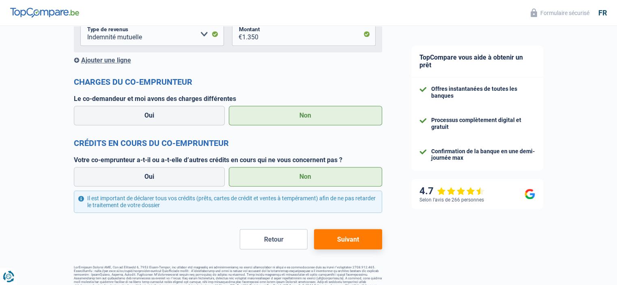
click at [334, 241] on button "Suivant" at bounding box center [348, 239] width 68 height 20
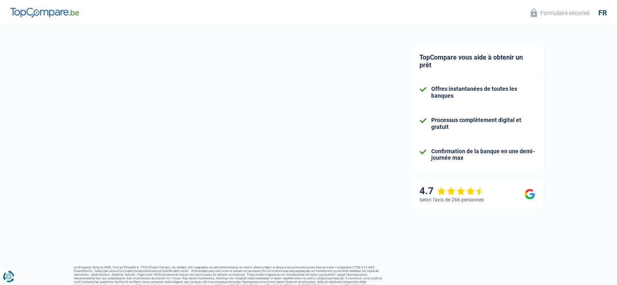
select select "60"
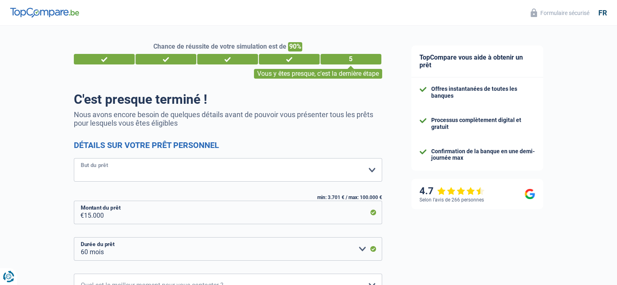
click at [289, 170] on select "Confort maison: meubles, textile, peinture, électroménager, outillage non-profe…" at bounding box center [228, 170] width 308 height 24
select select "movingOrInstallation"
click at [74, 159] on select "Confort maison: meubles, textile, peinture, électroménager, outillage non-profe…" at bounding box center [228, 170] width 308 height 24
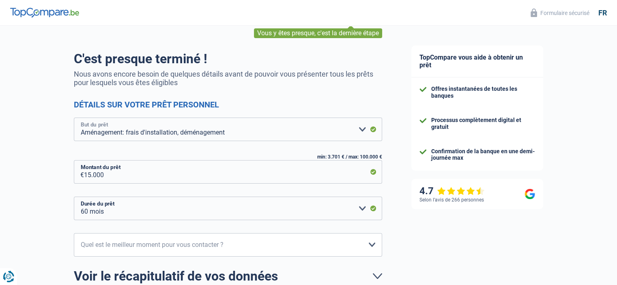
scroll to position [81, 0]
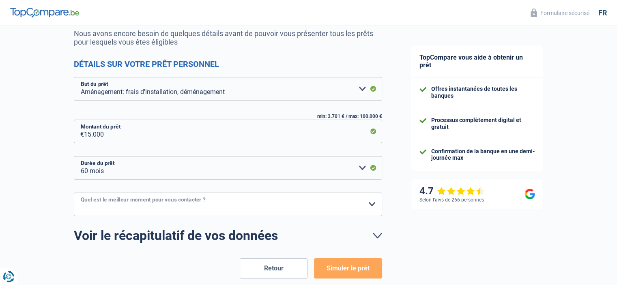
click at [276, 203] on select "10h-12h 12h-14h 14h-16h 16h-18h Veuillez sélectionner une option" at bounding box center [228, 205] width 308 height 24
select select "16-18"
click at [74, 193] on select "10h-12h 12h-14h 14h-16h 16h-18h Veuillez sélectionner une option" at bounding box center [228, 205] width 308 height 24
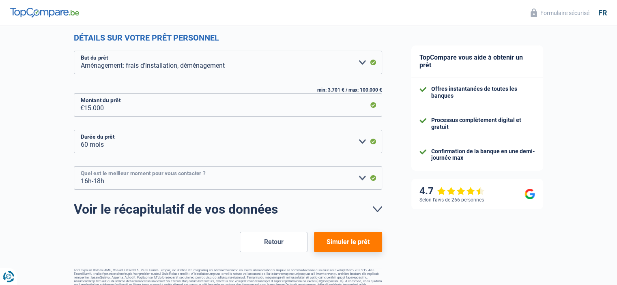
scroll to position [122, 0]
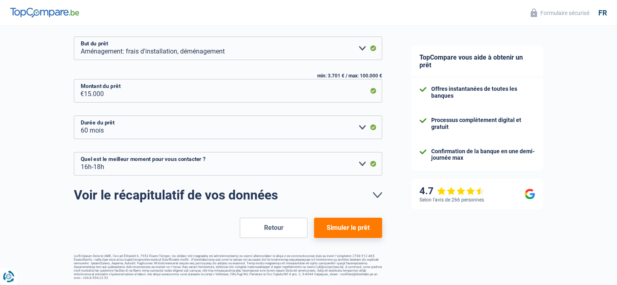
click at [355, 221] on button "Simuler le prêt" at bounding box center [348, 228] width 68 height 20
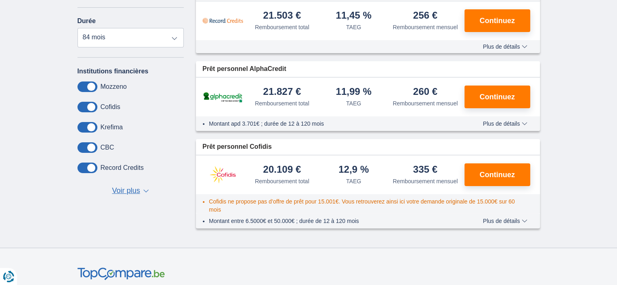
scroll to position [203, 0]
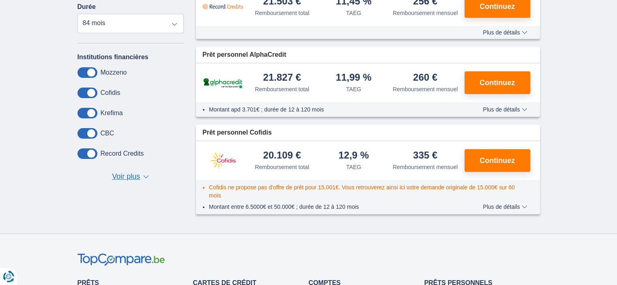
click at [495, 108] on span "Plus de détails" at bounding box center [504, 110] width 44 height 6
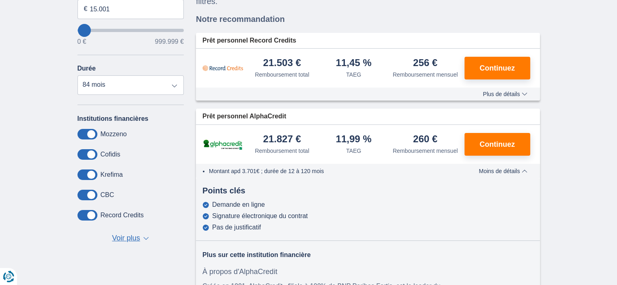
scroll to position [122, 0]
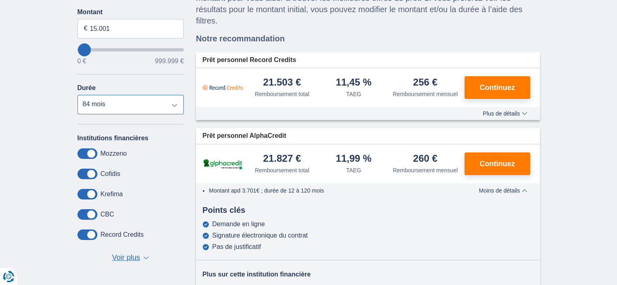
click at [172, 102] on select "12 mois 18 mois 24 mois 30 mois 36 mois 42 mois 48 mois 60 mois 72 mois 84 mois" at bounding box center [130, 104] width 107 height 19
click at [77, 95] on select "12 mois 18 mois 24 mois 30 mois 36 mois 42 mois 48 mois 60 mois 72 mois 84 mois" at bounding box center [130, 104] width 107 height 19
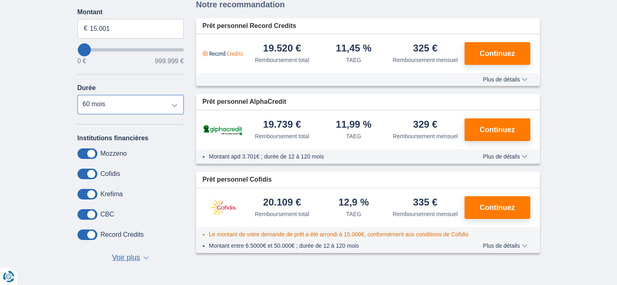
click at [117, 102] on select "12 mois 18 mois 24 mois 30 mois 36 mois 42 mois 48 mois 60 mois 72 mois 84 mois" at bounding box center [130, 104] width 107 height 19
click at [77, 95] on select "12 mois 18 mois 24 mois 30 mois 36 mois 42 mois 48 mois 60 mois 72 mois 84 mois" at bounding box center [130, 104] width 107 height 19
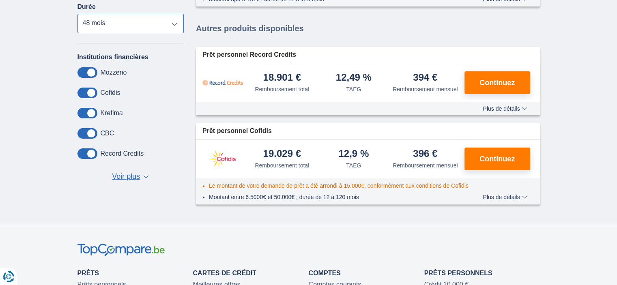
scroll to position [162, 0]
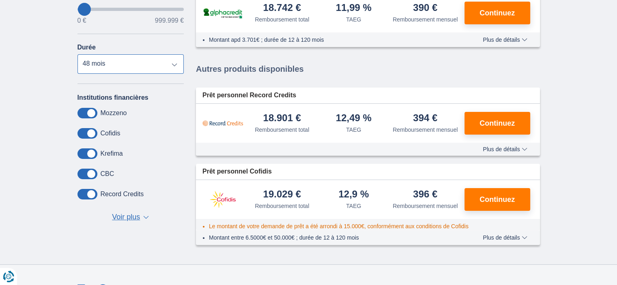
click at [144, 61] on select "12 mois 18 mois 24 mois 30 mois 36 mois 42 mois 48 mois 60 mois 72 mois 84 mois" at bounding box center [130, 63] width 107 height 19
click at [77, 54] on select "12 mois 18 mois 24 mois 30 mois 36 mois 42 mois 48 mois 60 mois 72 mois 84 mois" at bounding box center [130, 63] width 107 height 19
click at [177, 60] on select "12 mois 18 mois 24 mois 30 mois 36 mois 42 mois 48 mois 60 mois 72 mois 84 mois" at bounding box center [130, 63] width 107 height 19
select select "48"
